Goal: Task Accomplishment & Management: Use online tool/utility

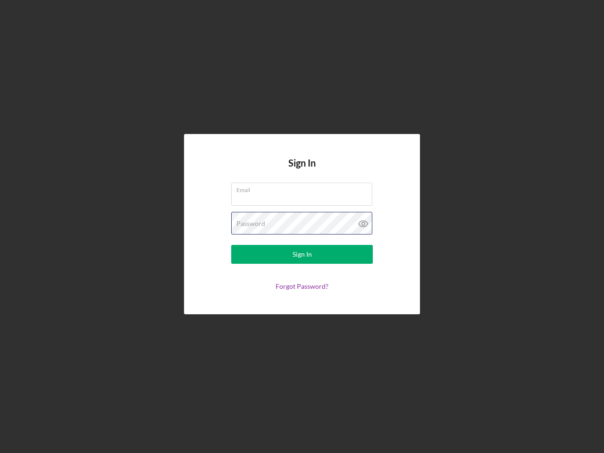
click at [302, 226] on div "Password" at bounding box center [302, 224] width 142 height 24
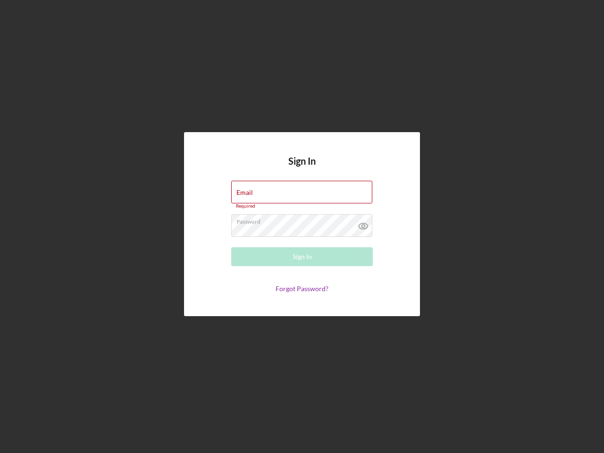
click at [363, 224] on icon at bounding box center [363, 226] width 24 height 24
